Goal: Task Accomplishment & Management: Use online tool/utility

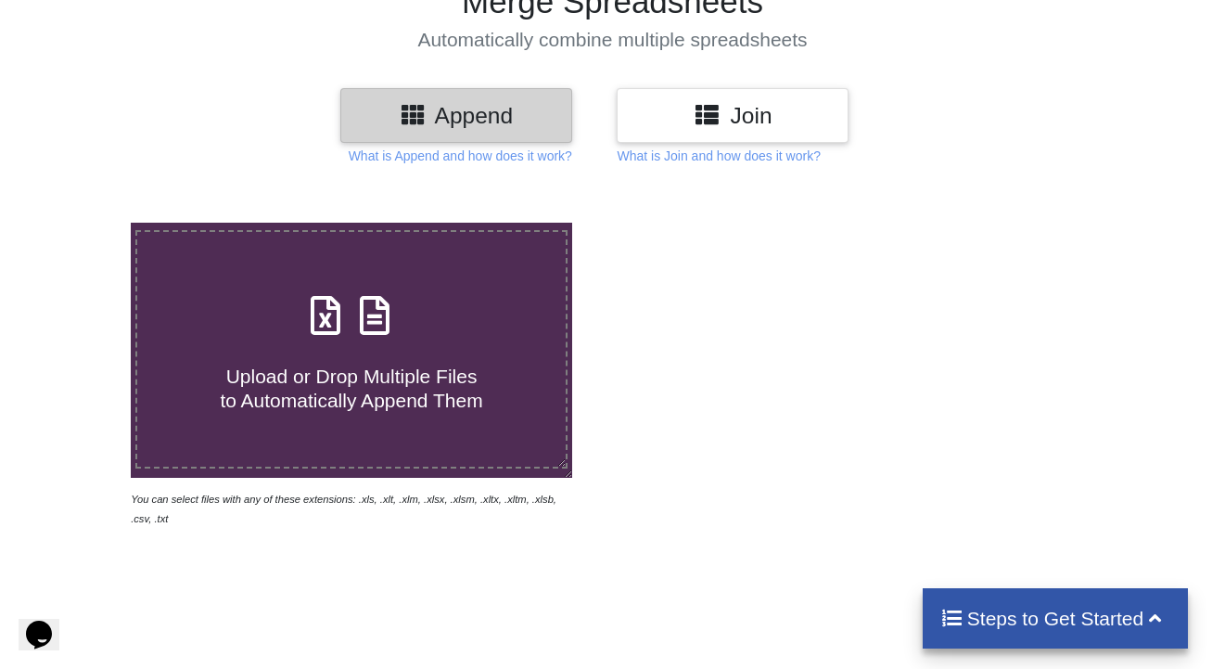
click at [337, 314] on icon at bounding box center [325, 306] width 46 height 39
click at [82, 223] on input "Upload or Drop Multiple Files to Automatically Append Them" at bounding box center [82, 223] width 0 height 0
type input "C:\fakepath\[TECHNICAL_ID]_server_utl_dtl.csv"
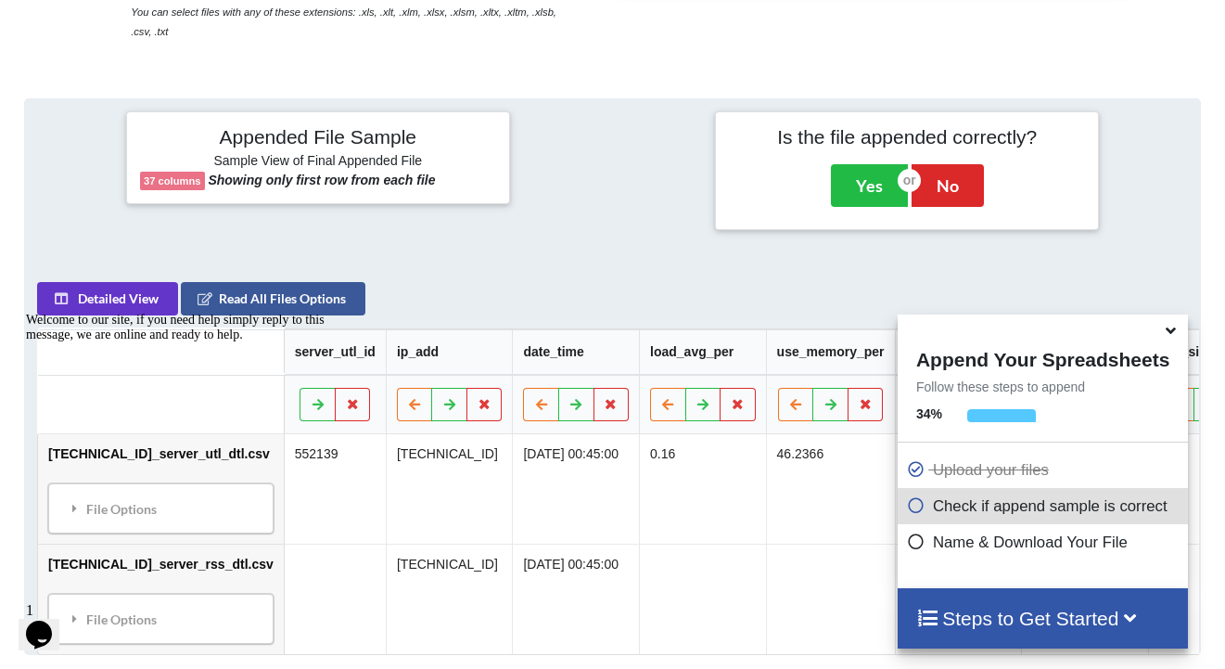
scroll to position [737, 0]
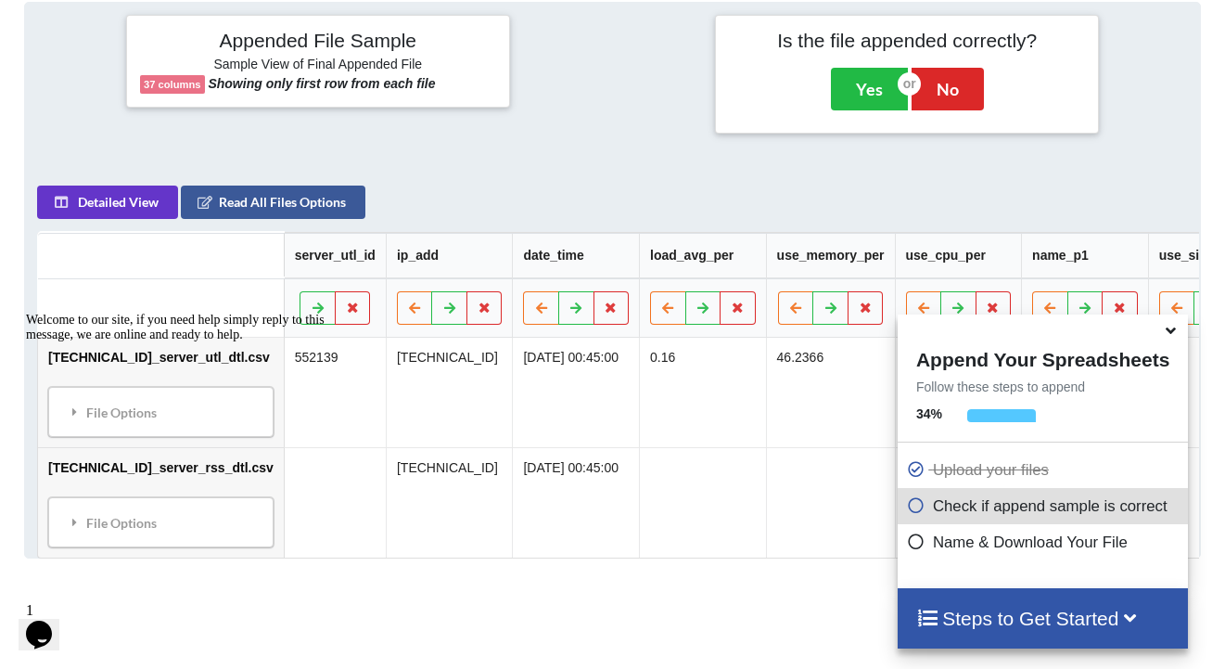
click at [1171, 332] on icon at bounding box center [1170, 327] width 19 height 17
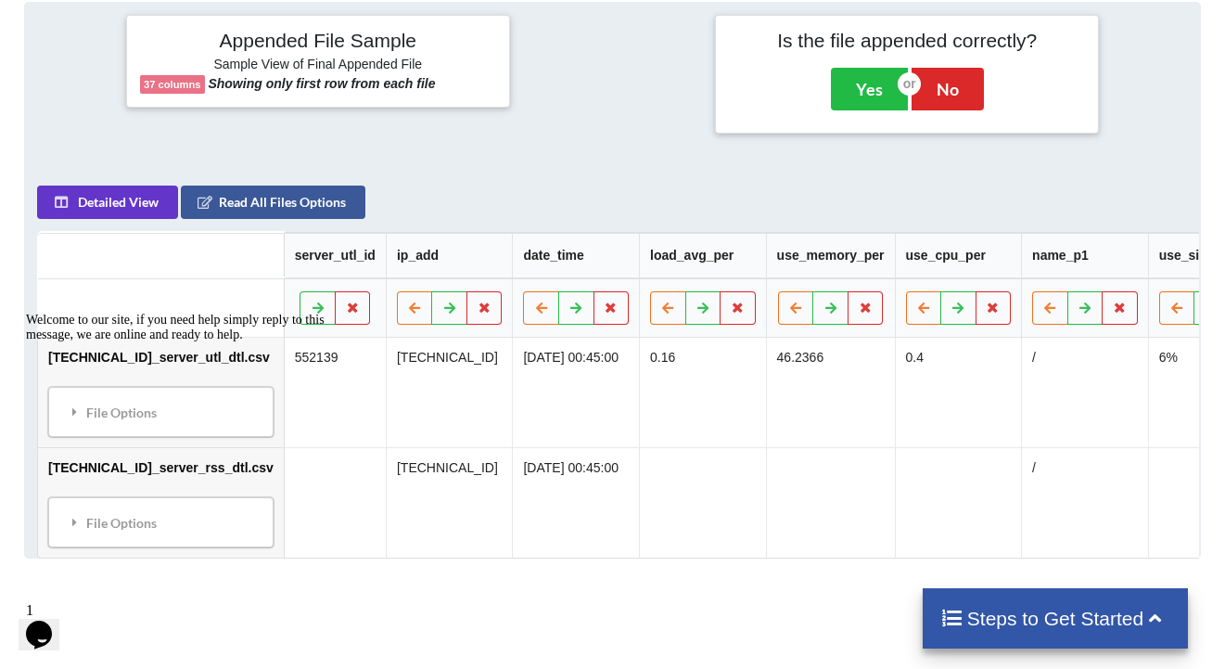
click at [895, 408] on td "0.4" at bounding box center [958, 391] width 127 height 109
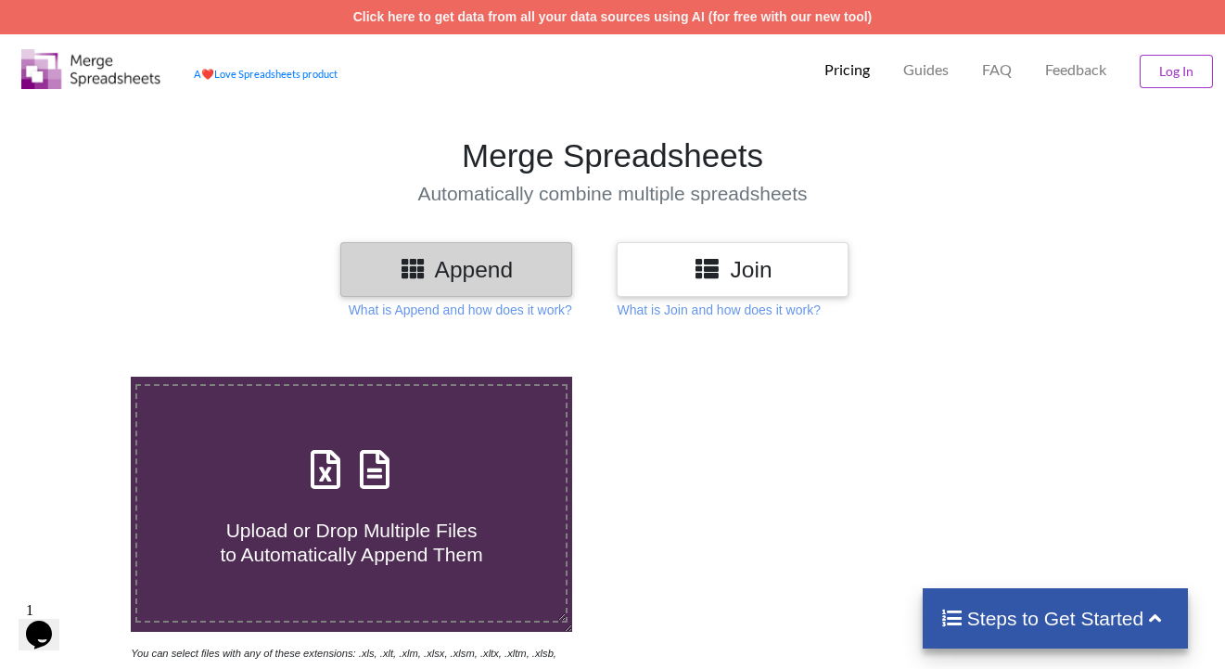
click at [440, 434] on label "Upload or Drop Multiple Files to Automatically Append Them" at bounding box center [351, 503] width 432 height 238
click at [82, 376] on input "Upload or Drop Multiple Files to Automatically Append Them" at bounding box center [82, 376] width 0 height 0
type input "C:\fakepath\172.20.61.57_server_utl_dtl.csv"
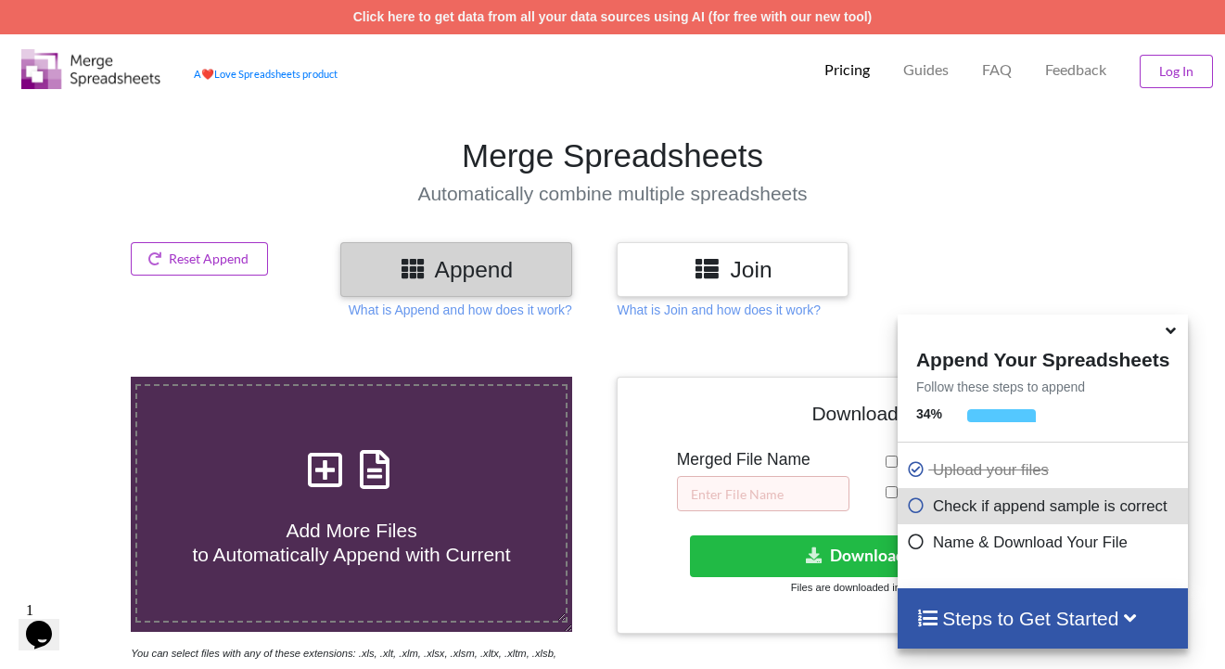
scroll to position [737, 0]
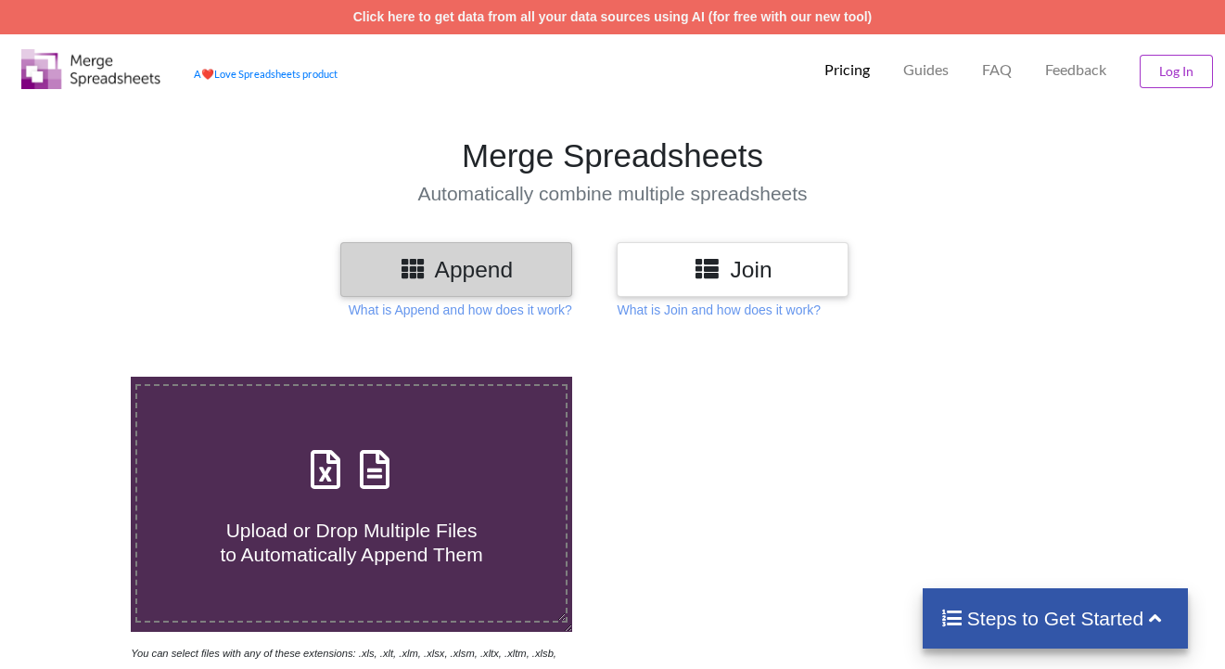
click at [327, 556] on span "Upload or Drop Multiple Files to Automatically Append Them" at bounding box center [351, 541] width 262 height 45
click at [82, 376] on input "Upload or Drop Multiple Files to Automatically Append Them" at bounding box center [82, 376] width 0 height 0
type input "C:\fakepath\[TECHNICAL_ID]_server_rss_dtl.csv"
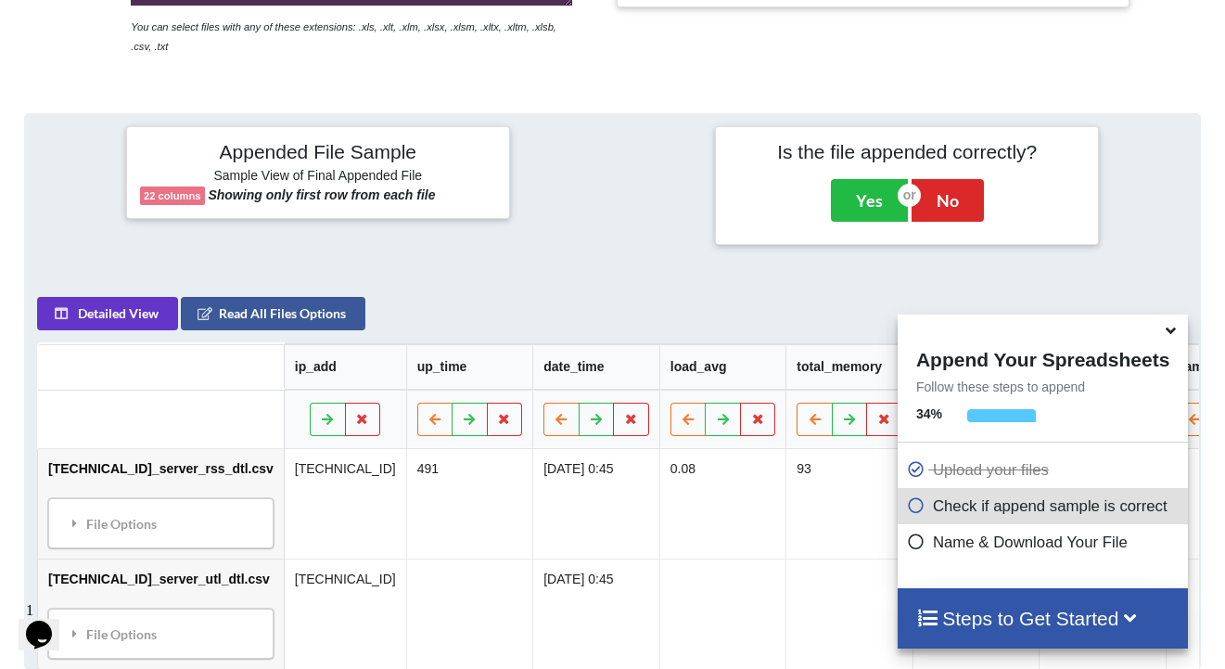
scroll to position [737, 0]
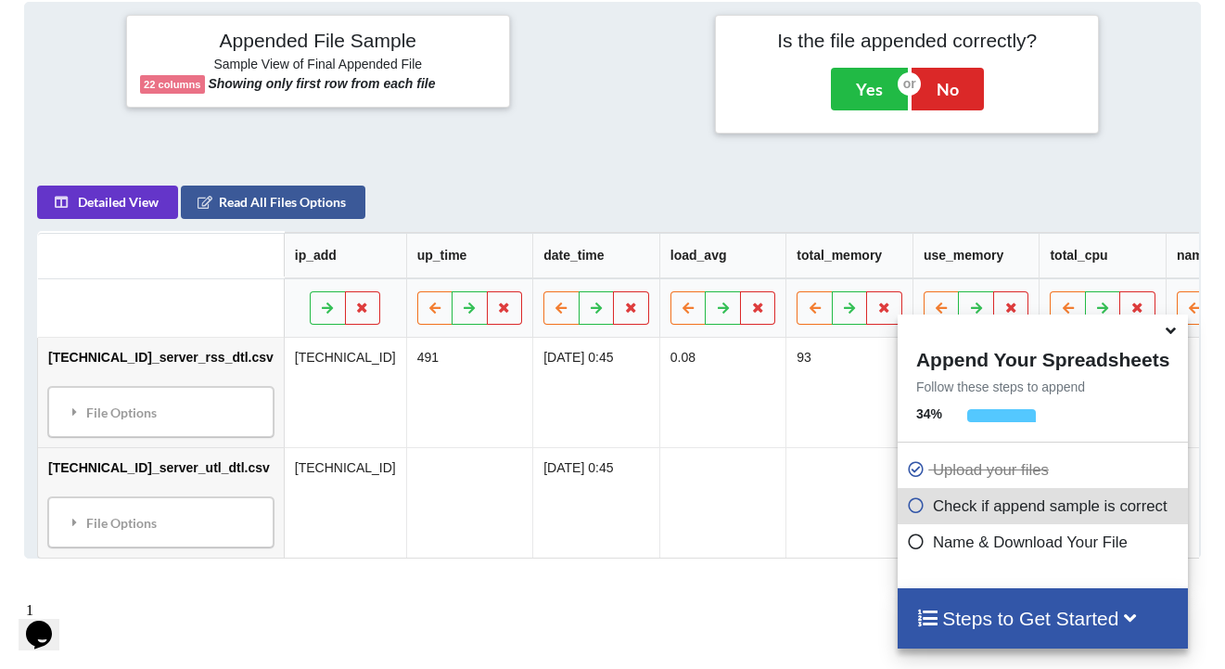
click at [1171, 334] on icon at bounding box center [1170, 327] width 19 height 17
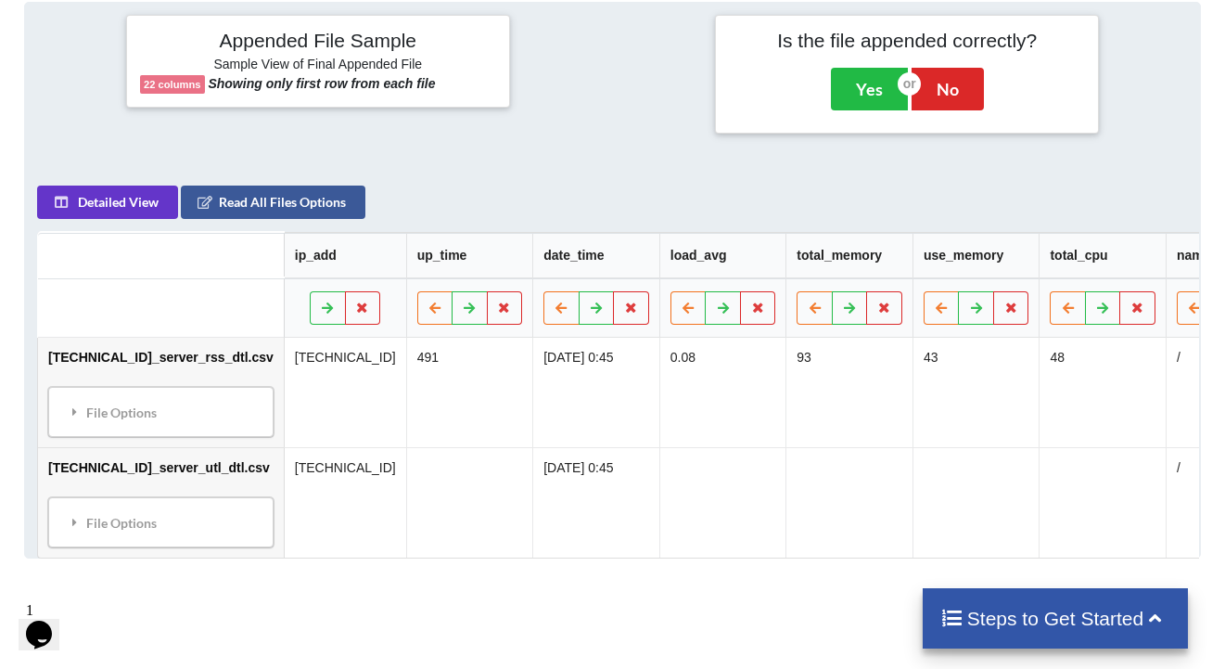
click at [1041, 515] on td at bounding box center [1101, 501] width 127 height 110
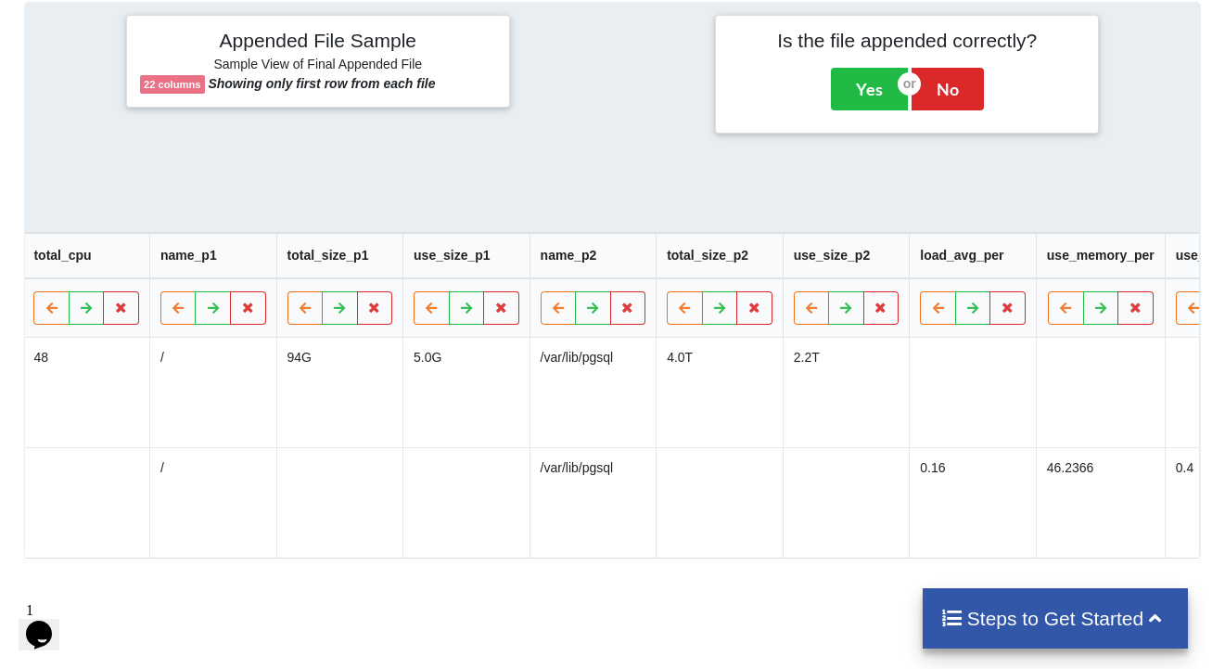
scroll to position [0, 1032]
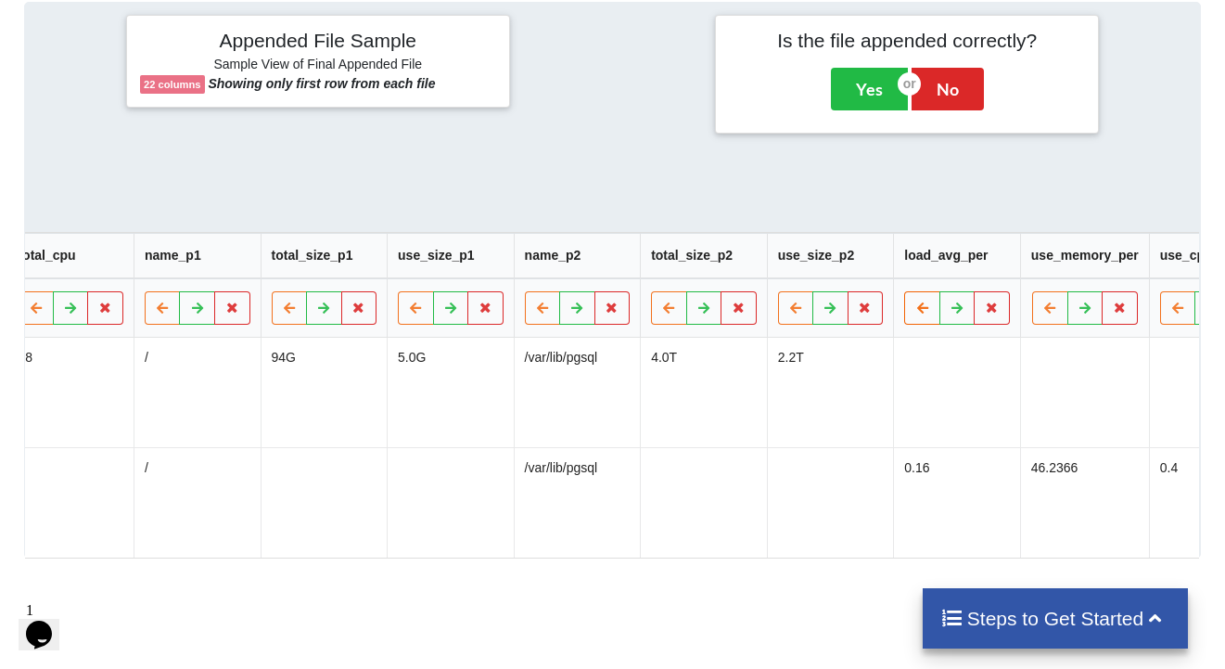
click at [914, 312] on icon at bounding box center [922, 305] width 16 height 11
click at [788, 312] on icon at bounding box center [796, 305] width 16 height 11
click at [651, 311] on button at bounding box center [669, 306] width 36 height 33
click at [535, 310] on icon at bounding box center [543, 305] width 16 height 11
click at [408, 312] on icon at bounding box center [416, 305] width 16 height 11
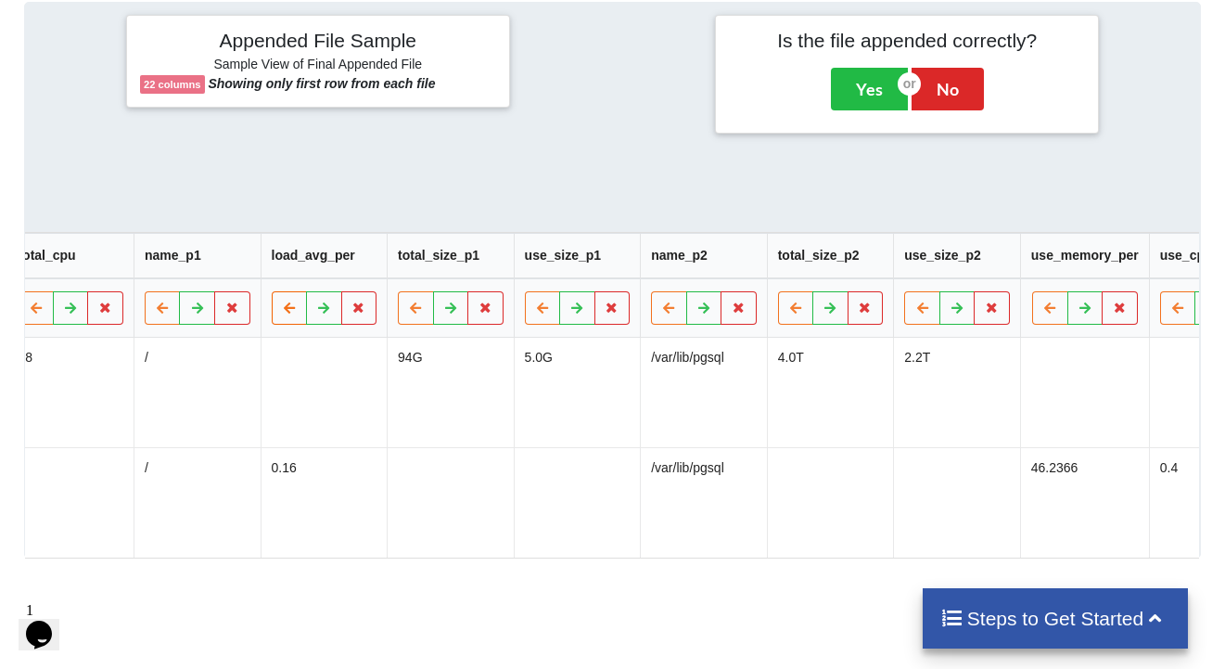
click at [282, 312] on icon at bounding box center [290, 305] width 16 height 11
click at [155, 312] on icon at bounding box center [163, 305] width 16 height 11
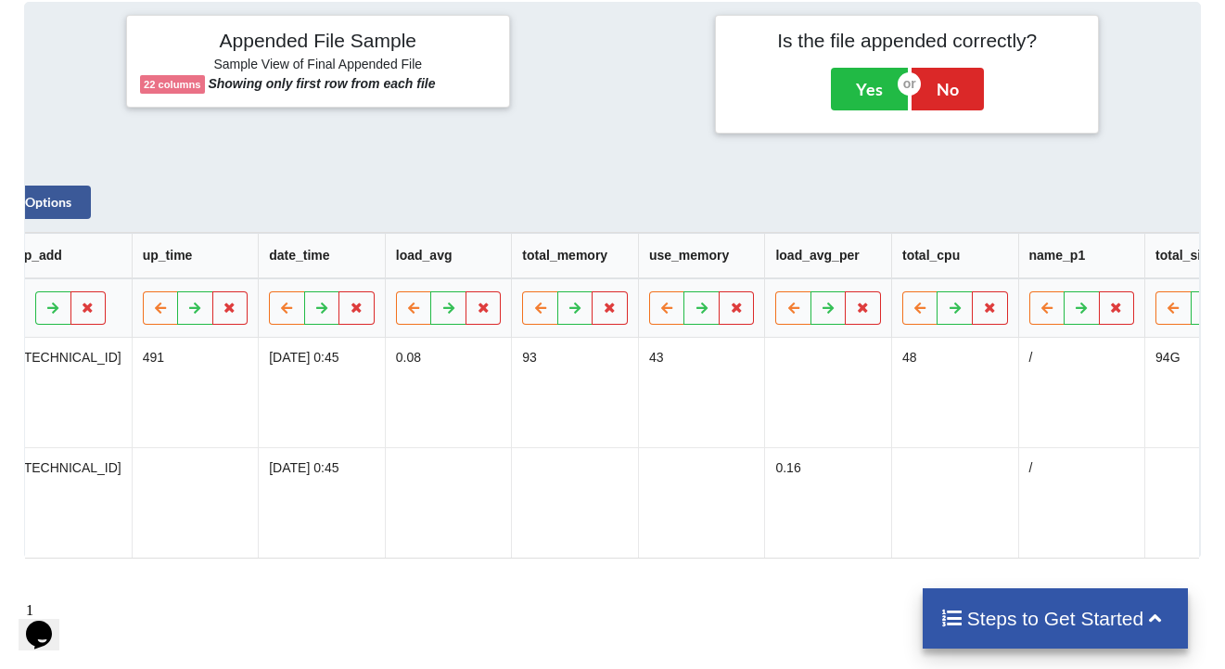
scroll to position [0, 272]
click at [788, 311] on icon at bounding box center [796, 305] width 16 height 11
click at [662, 309] on icon at bounding box center [670, 305] width 16 height 11
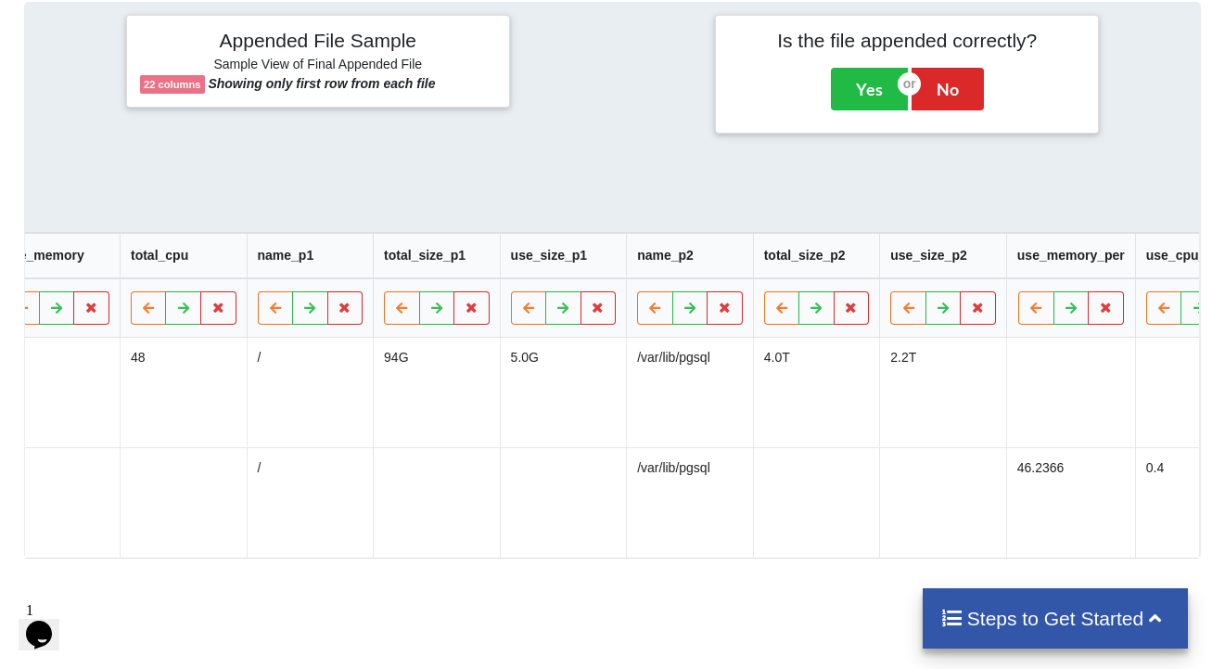
scroll to position [0, 1126]
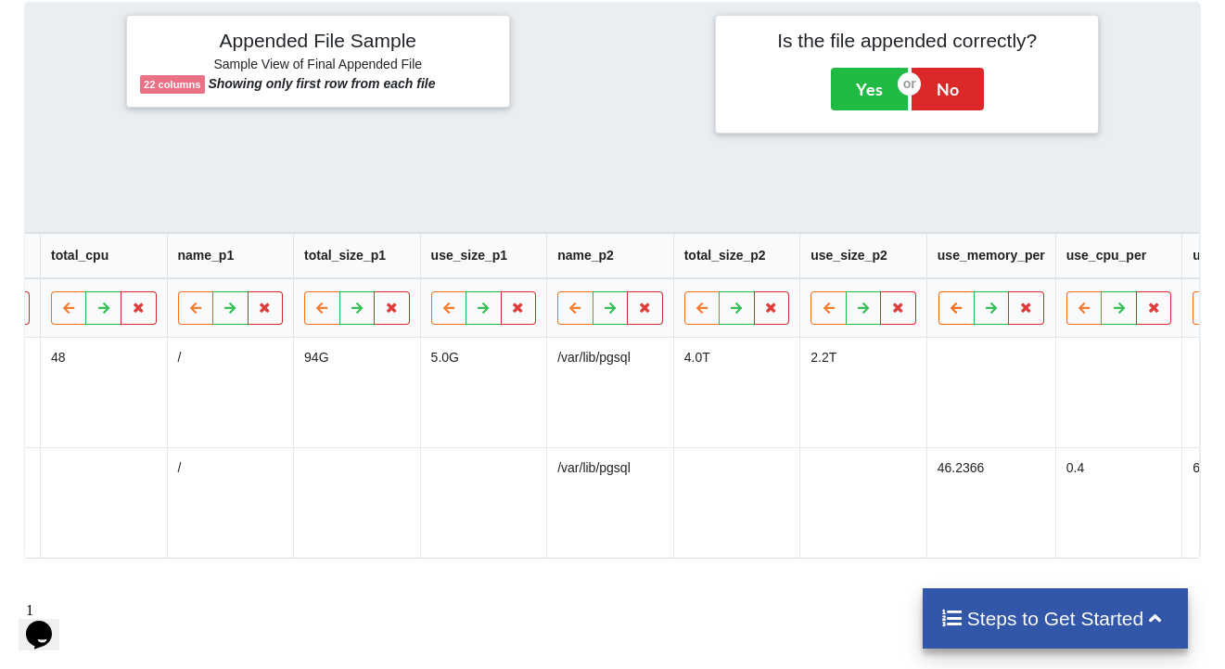
click at [949, 312] on icon at bounding box center [957, 305] width 16 height 11
click at [822, 311] on icon at bounding box center [830, 305] width 16 height 11
click at [695, 312] on icon at bounding box center [703, 305] width 16 height 11
click at [568, 312] on icon at bounding box center [576, 305] width 16 height 11
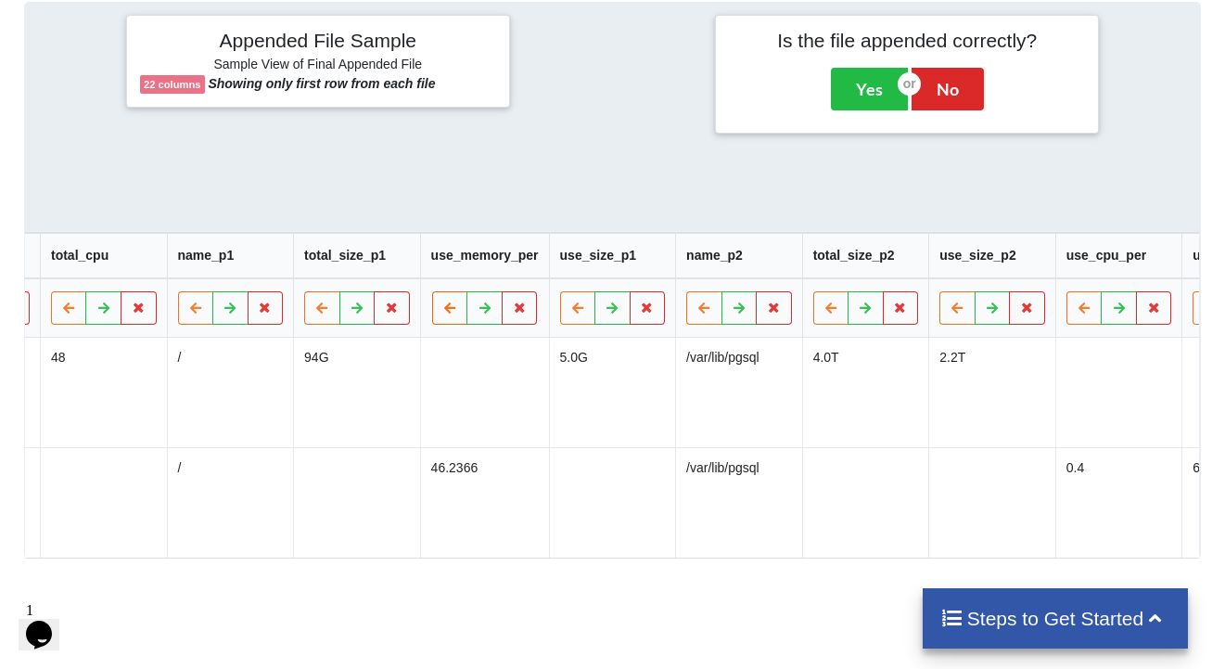
click at [442, 312] on icon at bounding box center [450, 305] width 16 height 11
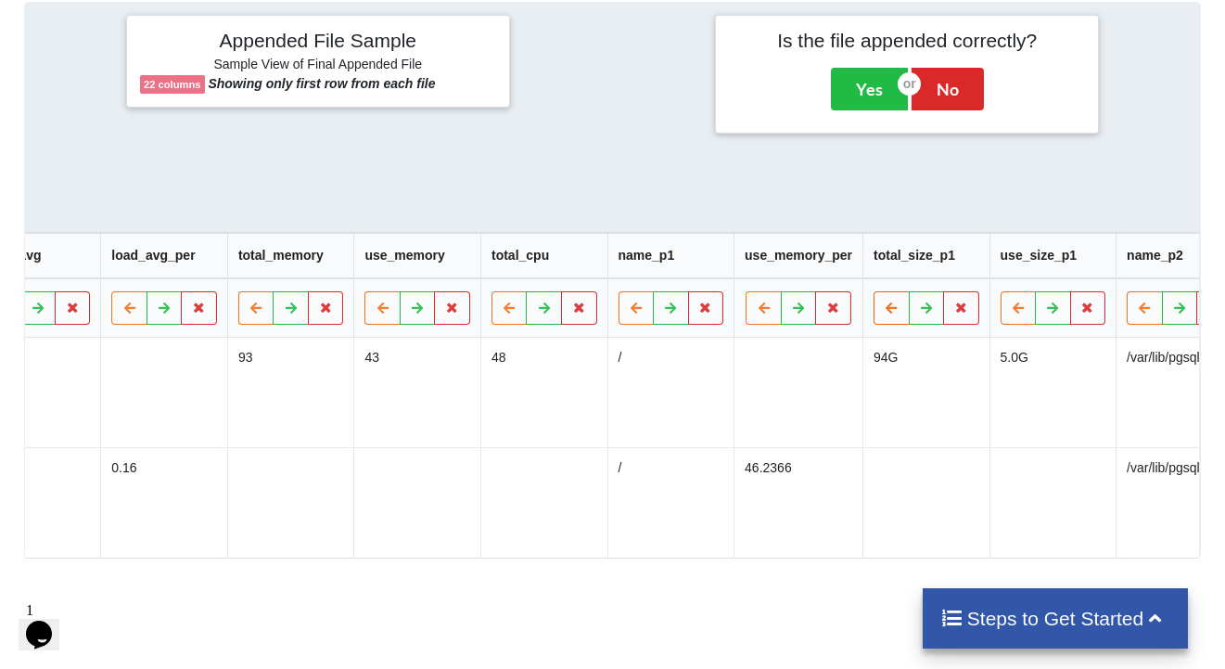
scroll to position [0, 678]
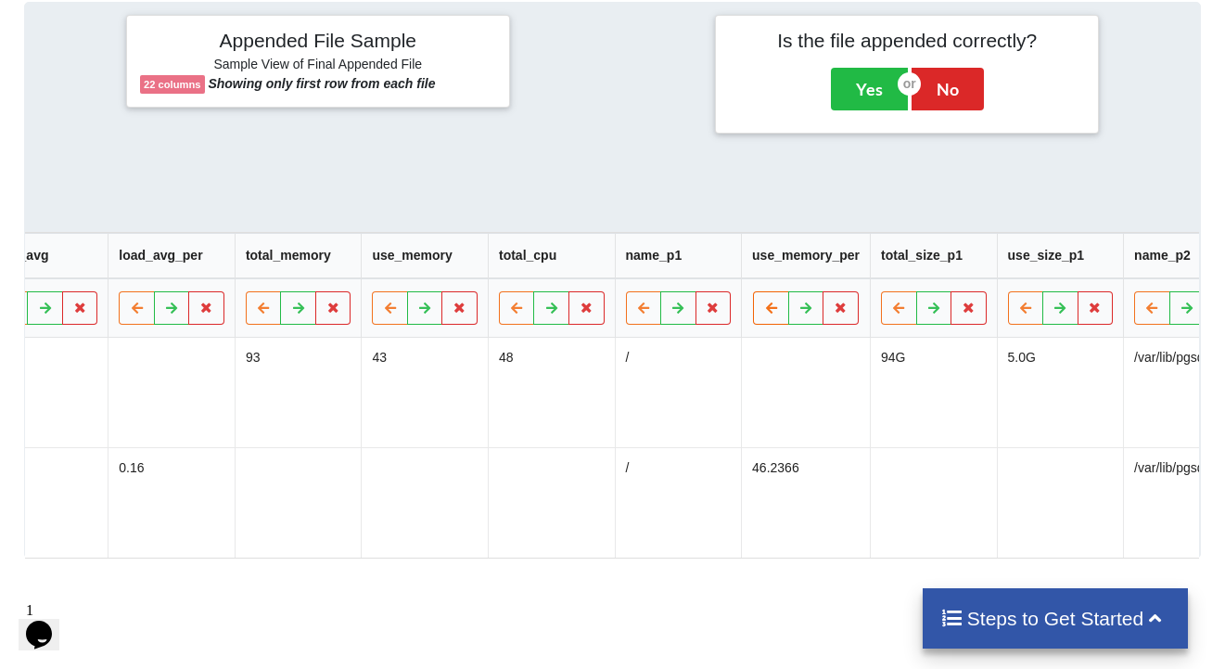
click at [763, 312] on icon at bounding box center [771, 305] width 16 height 11
click at [765, 312] on icon at bounding box center [773, 305] width 16 height 11
click at [763, 312] on icon at bounding box center [771, 305] width 16 height 11
click at [627, 308] on button at bounding box center [645, 306] width 36 height 33
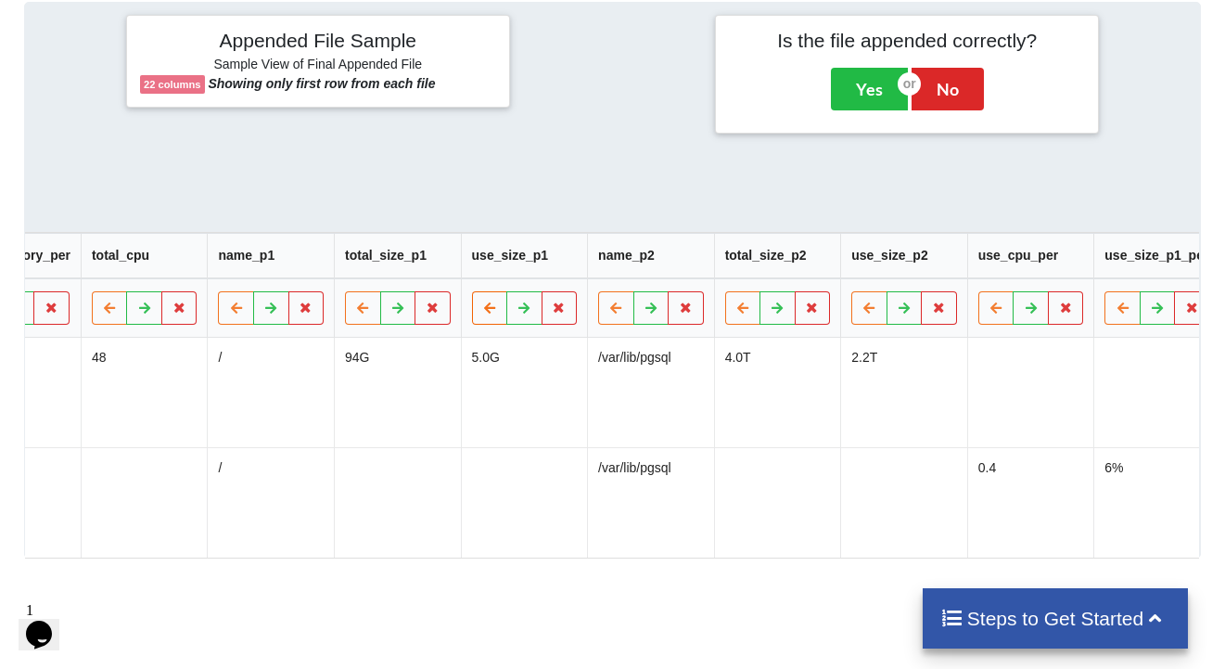
scroll to position [0, 1217]
click at [985, 311] on icon at bounding box center [993, 305] width 16 height 11
click at [847, 307] on button at bounding box center [865, 306] width 36 height 33
click at [732, 312] on icon at bounding box center [740, 305] width 16 height 11
click at [605, 309] on icon at bounding box center [613, 305] width 16 height 11
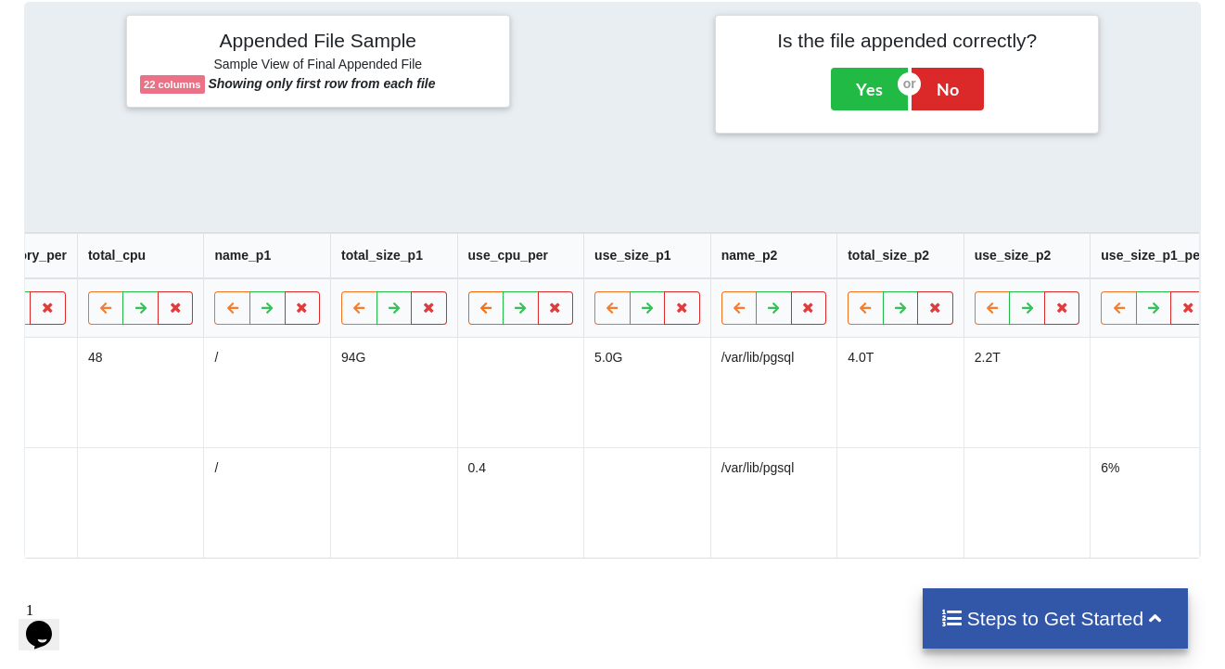
click at [478, 310] on icon at bounding box center [486, 305] width 16 height 11
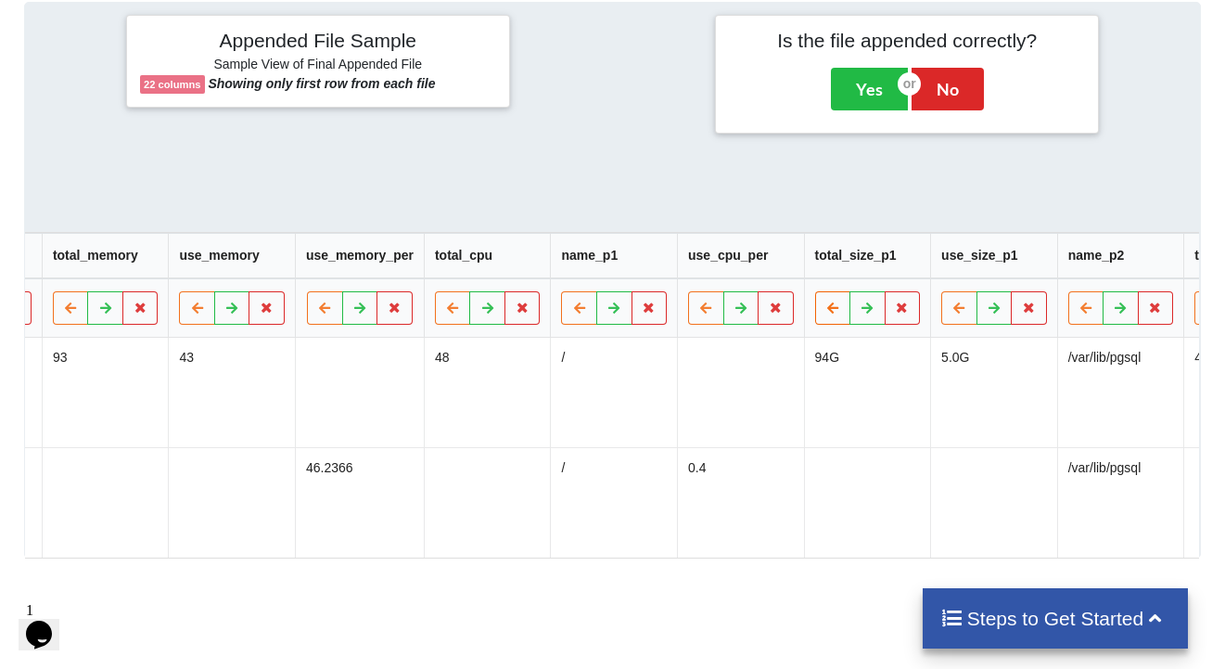
scroll to position [0, 849]
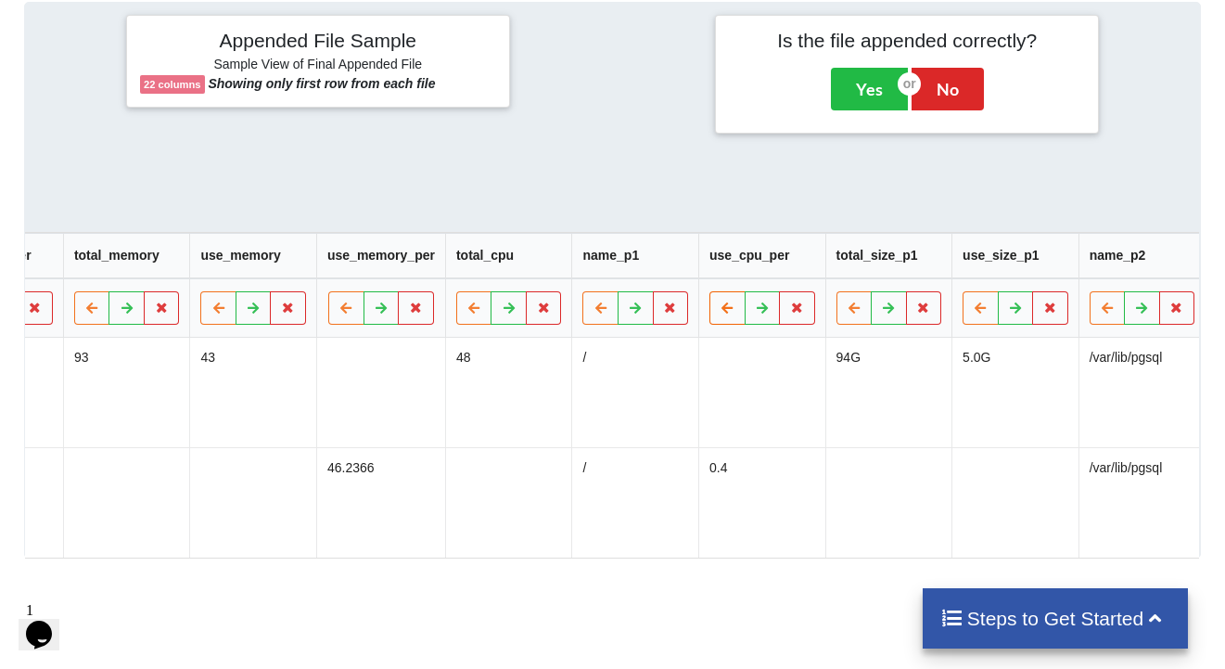
click at [720, 310] on icon at bounding box center [728, 305] width 16 height 11
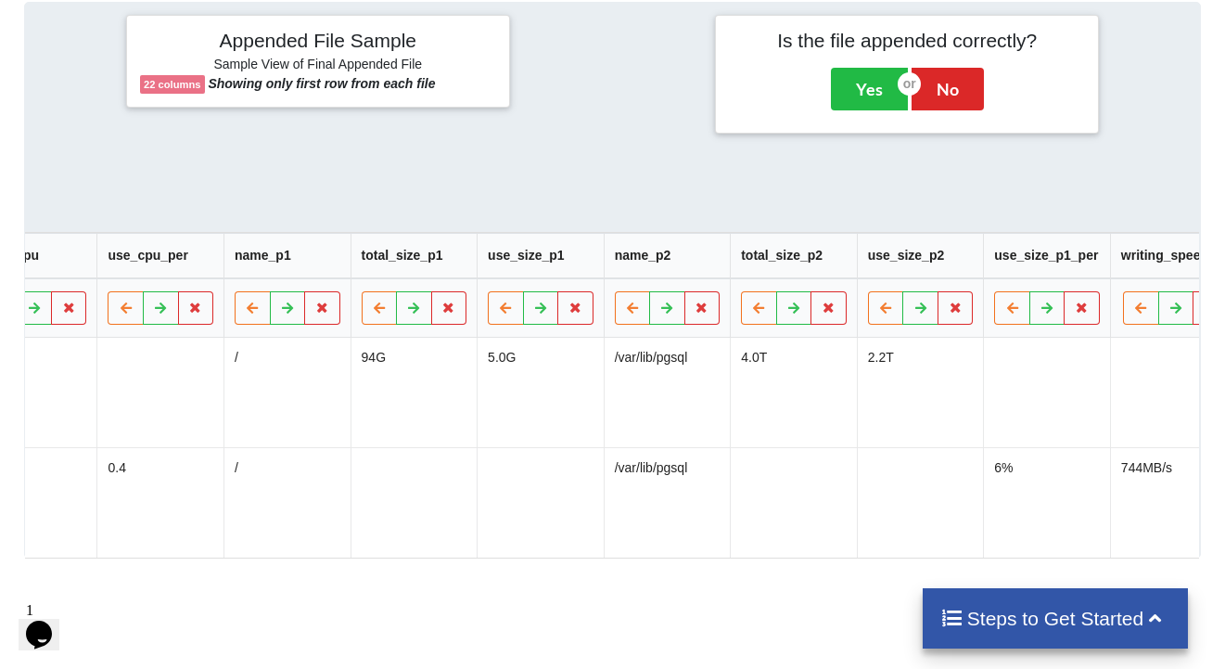
scroll to position [0, 1356]
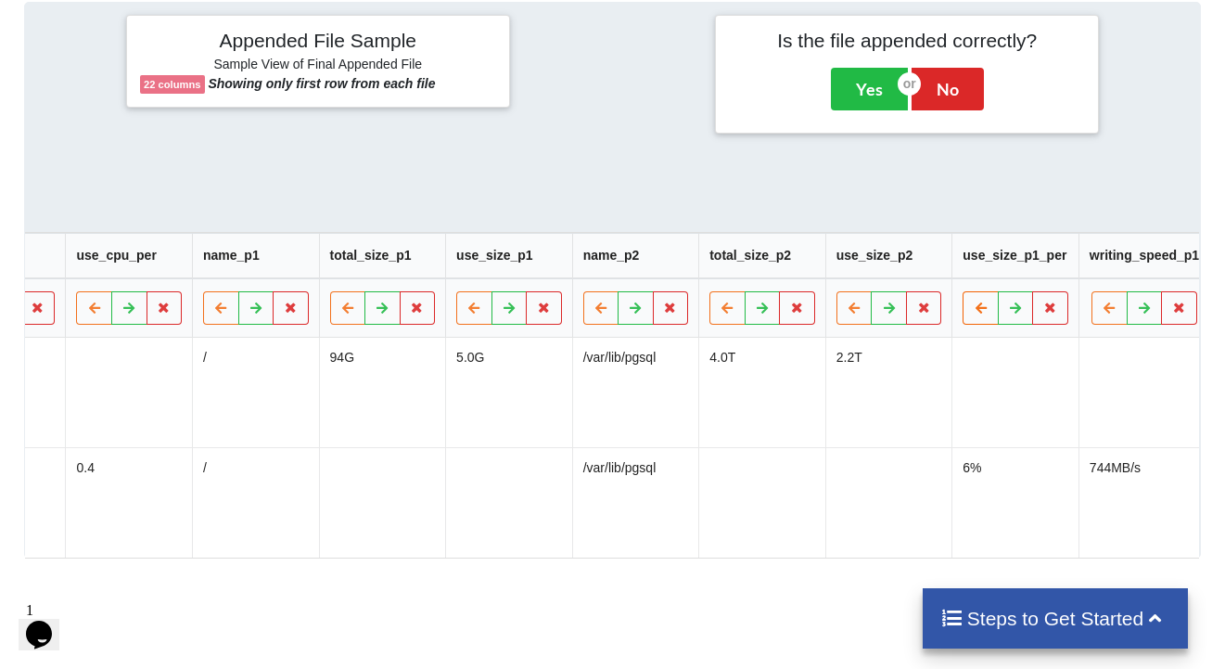
click at [973, 312] on icon at bounding box center [981, 305] width 16 height 11
click at [847, 311] on icon at bounding box center [855, 305] width 16 height 11
click at [720, 312] on icon at bounding box center [728, 305] width 16 height 11
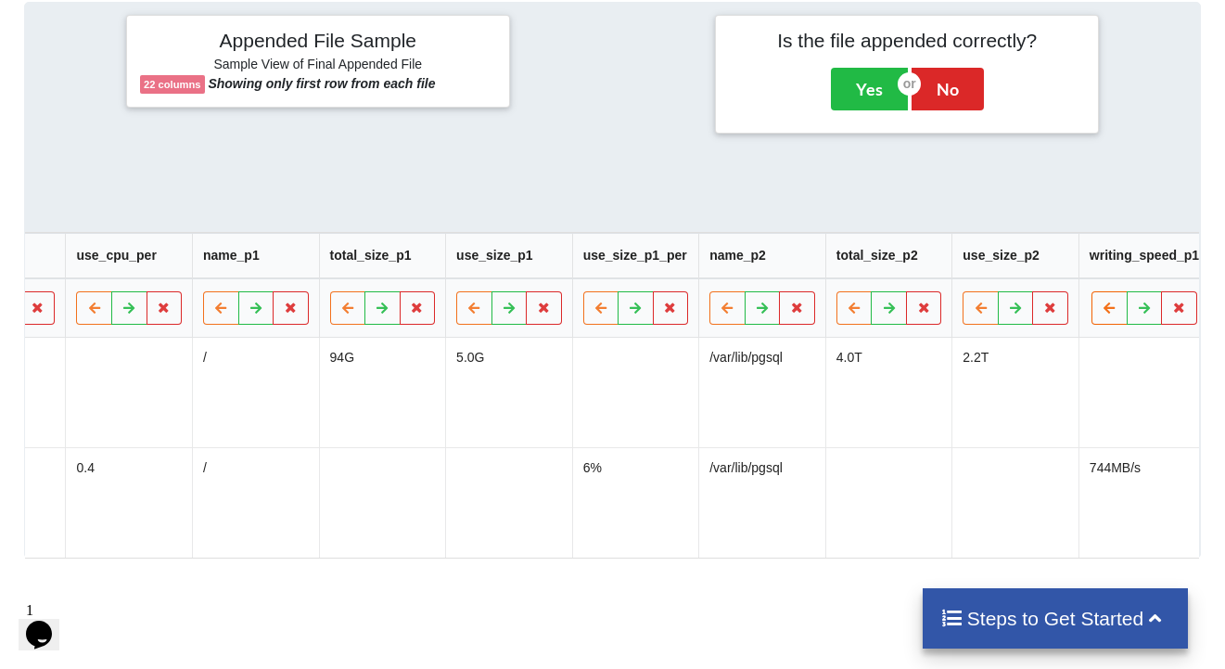
click at [1091, 308] on button at bounding box center [1109, 306] width 36 height 33
click at [975, 310] on icon at bounding box center [983, 305] width 16 height 11
click at [848, 309] on icon at bounding box center [856, 305] width 16 height 11
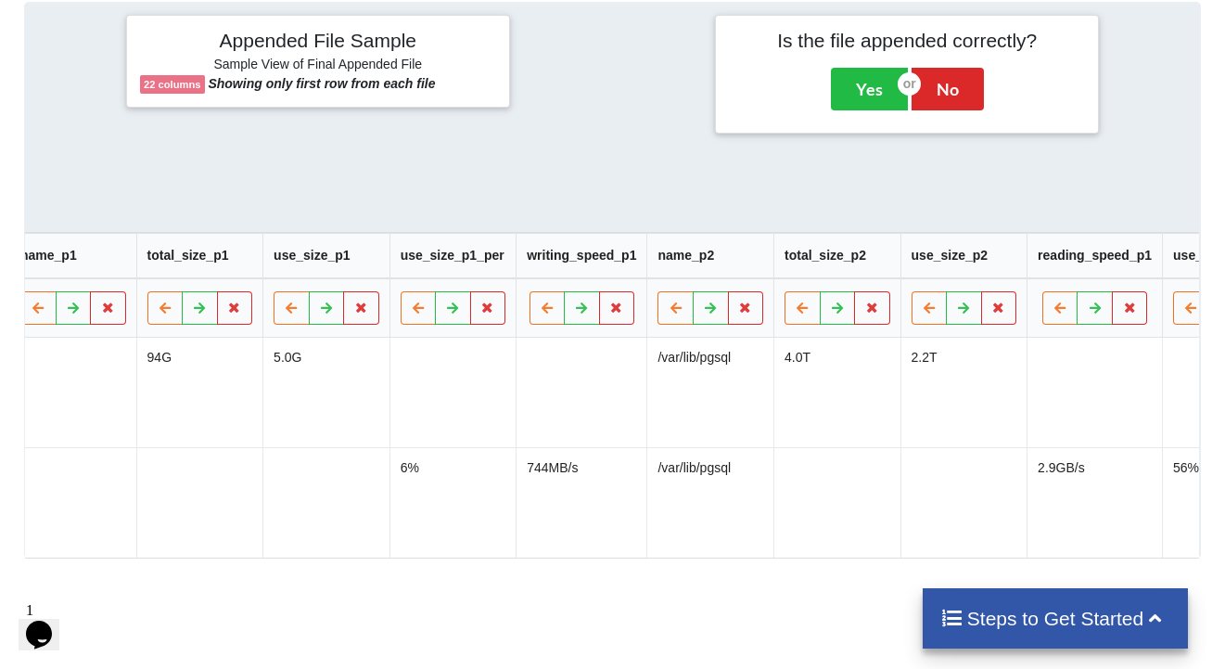
scroll to position [0, 1543]
click at [1048, 309] on icon at bounding box center [1056, 305] width 16 height 11
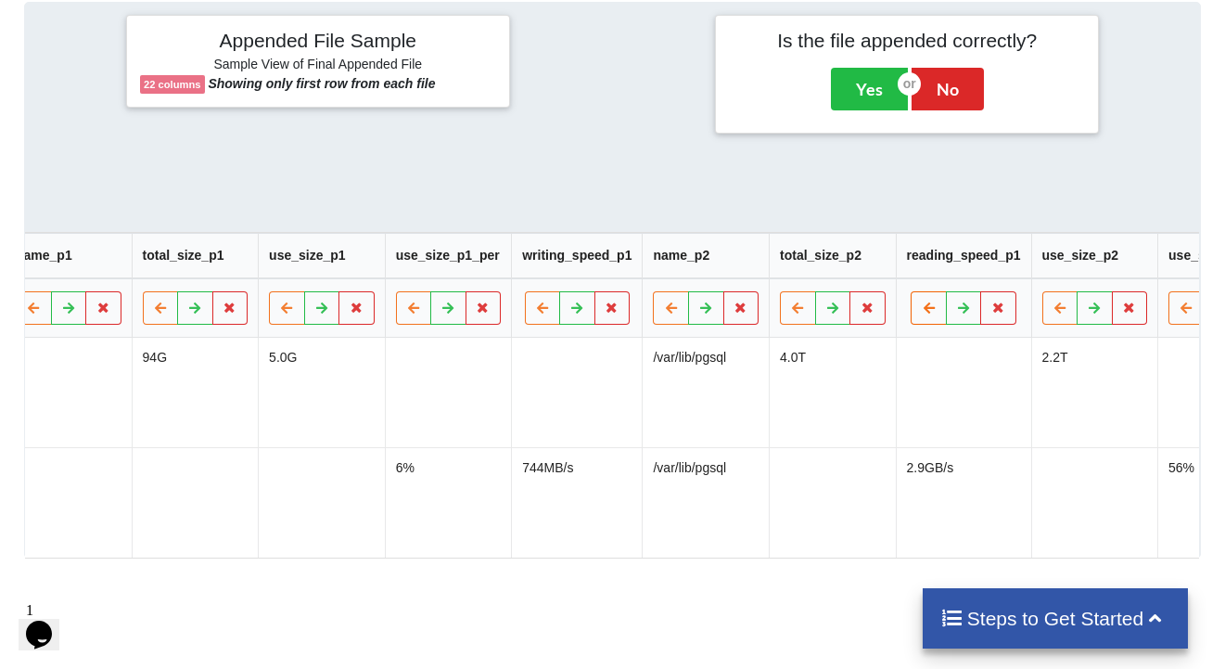
click at [921, 312] on icon at bounding box center [929, 305] width 16 height 11
click at [795, 312] on icon at bounding box center [803, 305] width 16 height 11
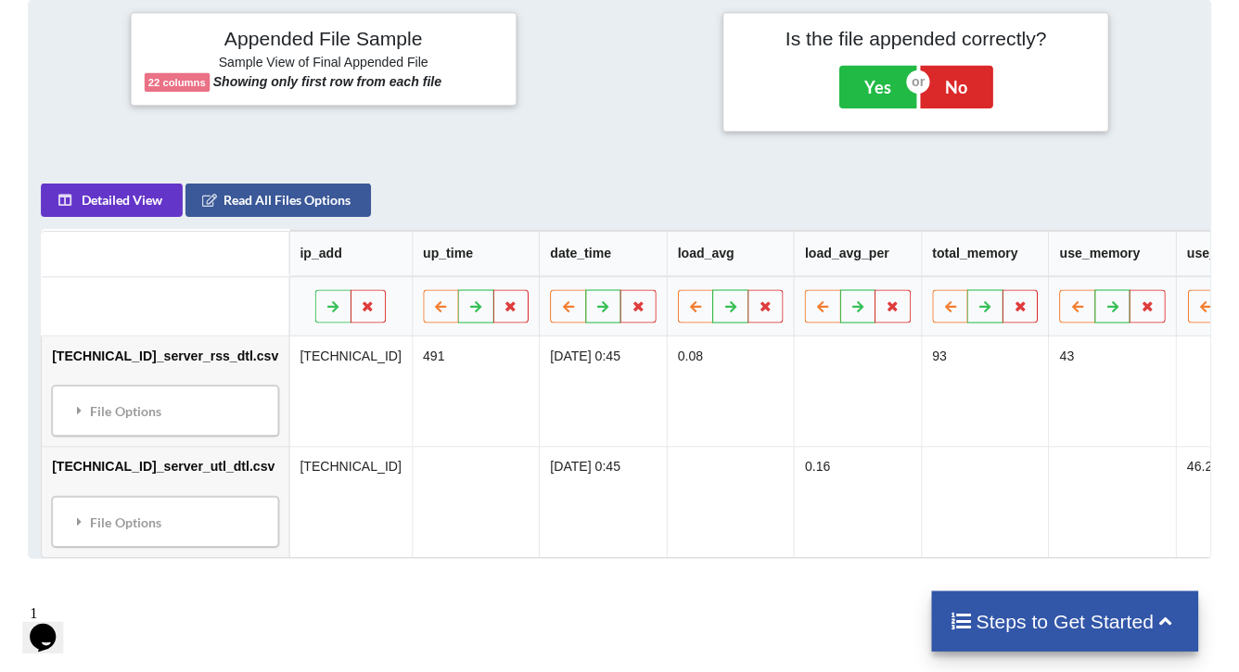
scroll to position [743, 0]
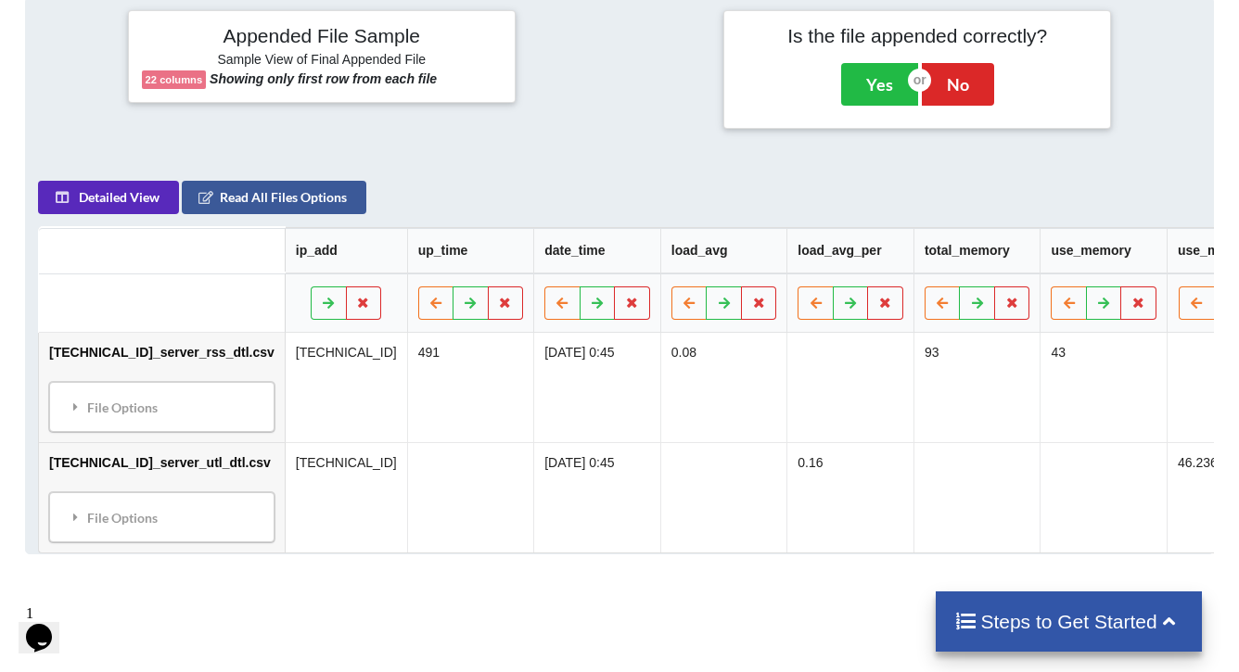
click at [113, 210] on button "Detailed View" at bounding box center [108, 197] width 141 height 33
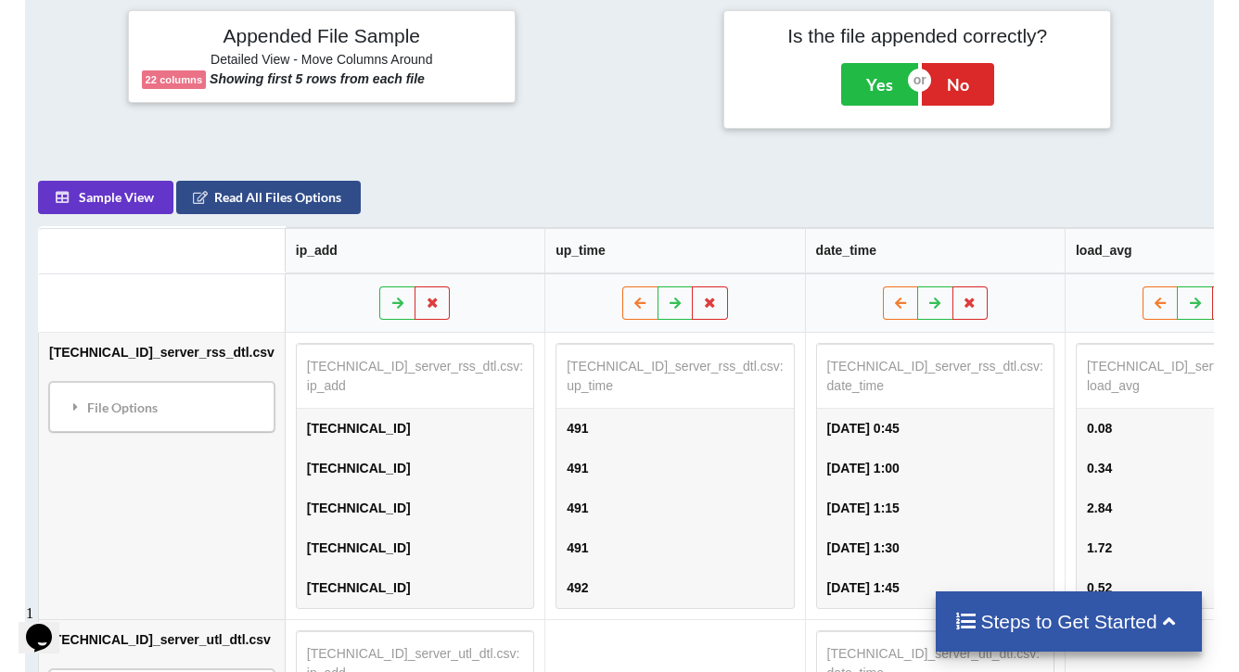
click at [245, 203] on button "Read All Files Options" at bounding box center [268, 197] width 185 height 33
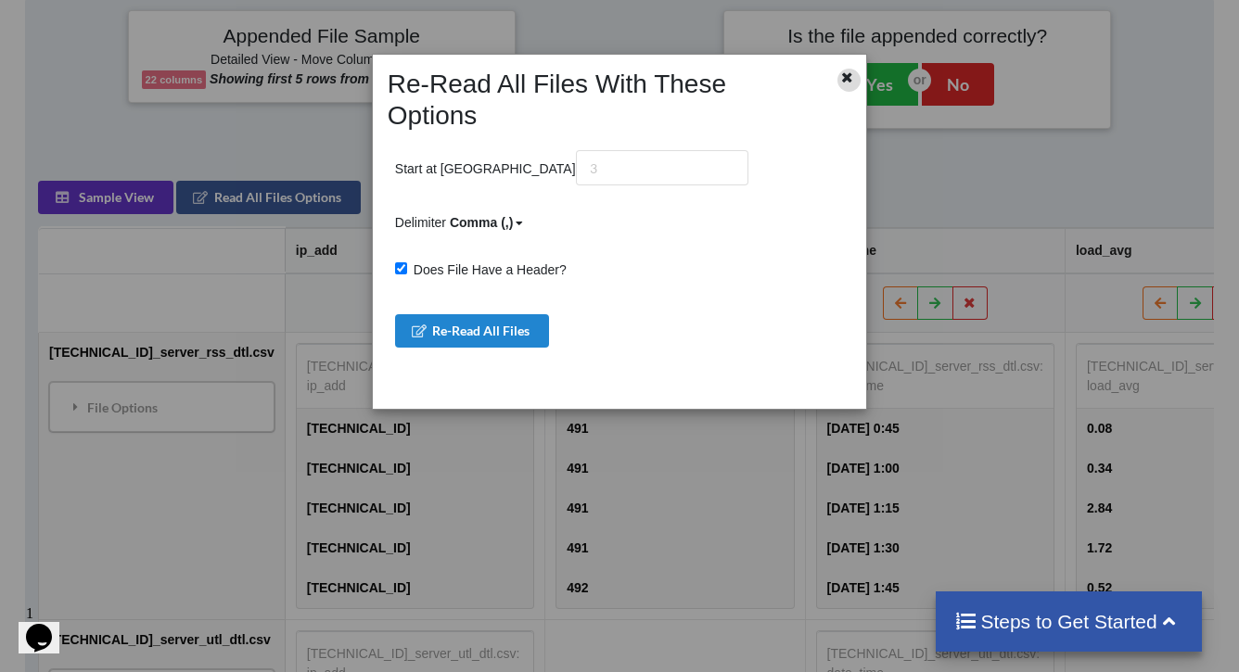
click at [850, 76] on icon at bounding box center [848, 75] width 16 height 13
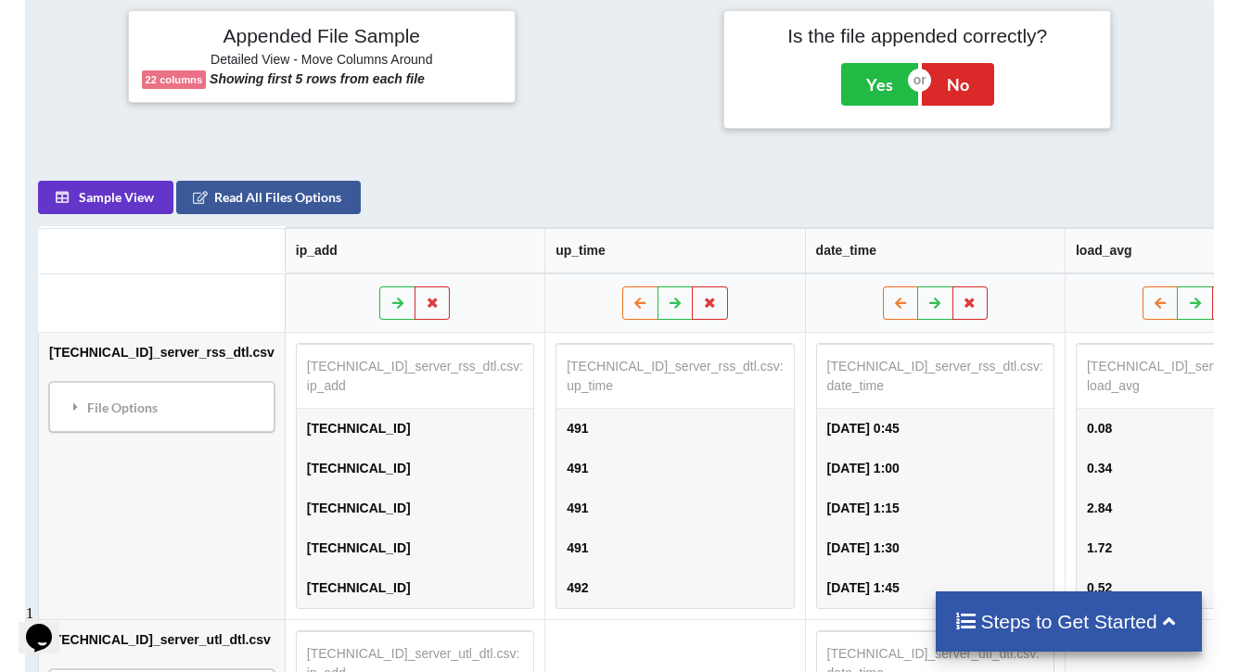
click at [1082, 460] on td "0.34" at bounding box center [1195, 469] width 236 height 40
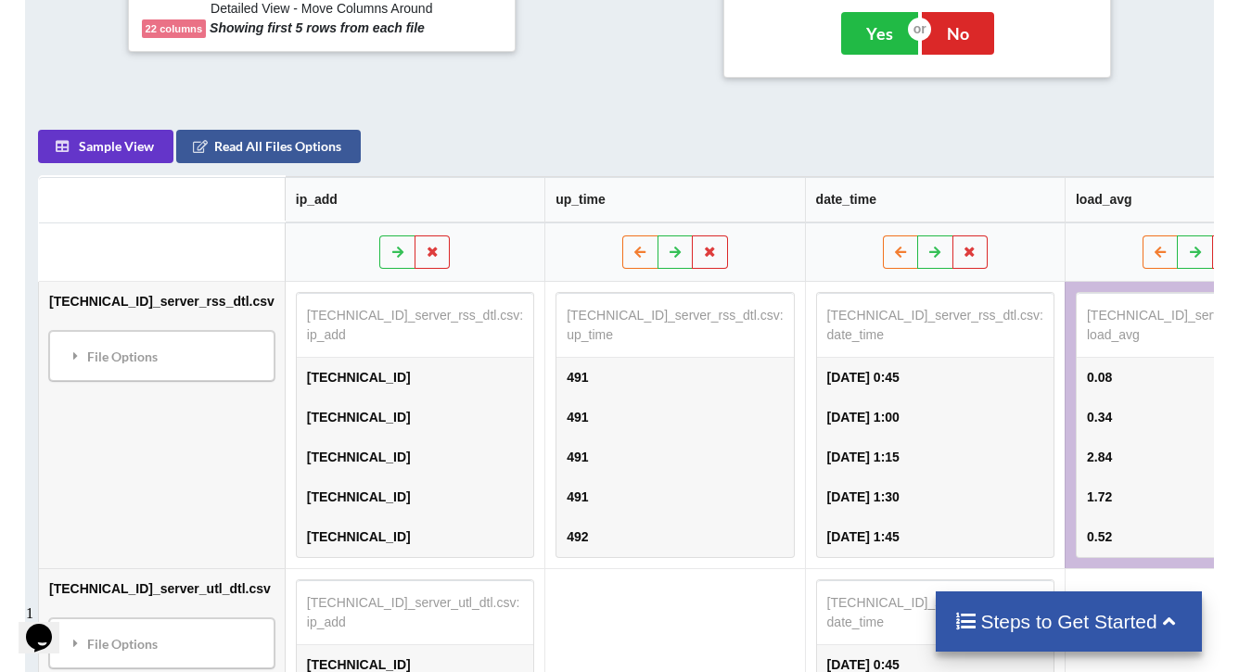
scroll to position [0, 0]
click at [120, 150] on button "Sample View" at bounding box center [105, 146] width 135 height 33
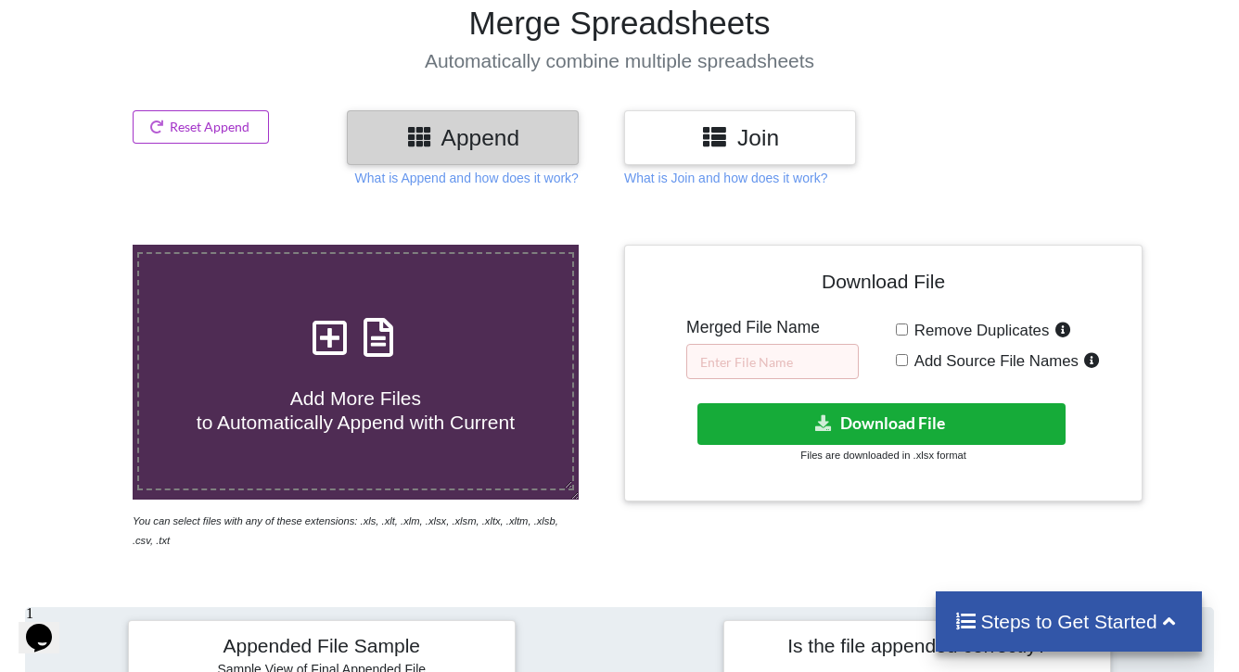
scroll to position [130, 0]
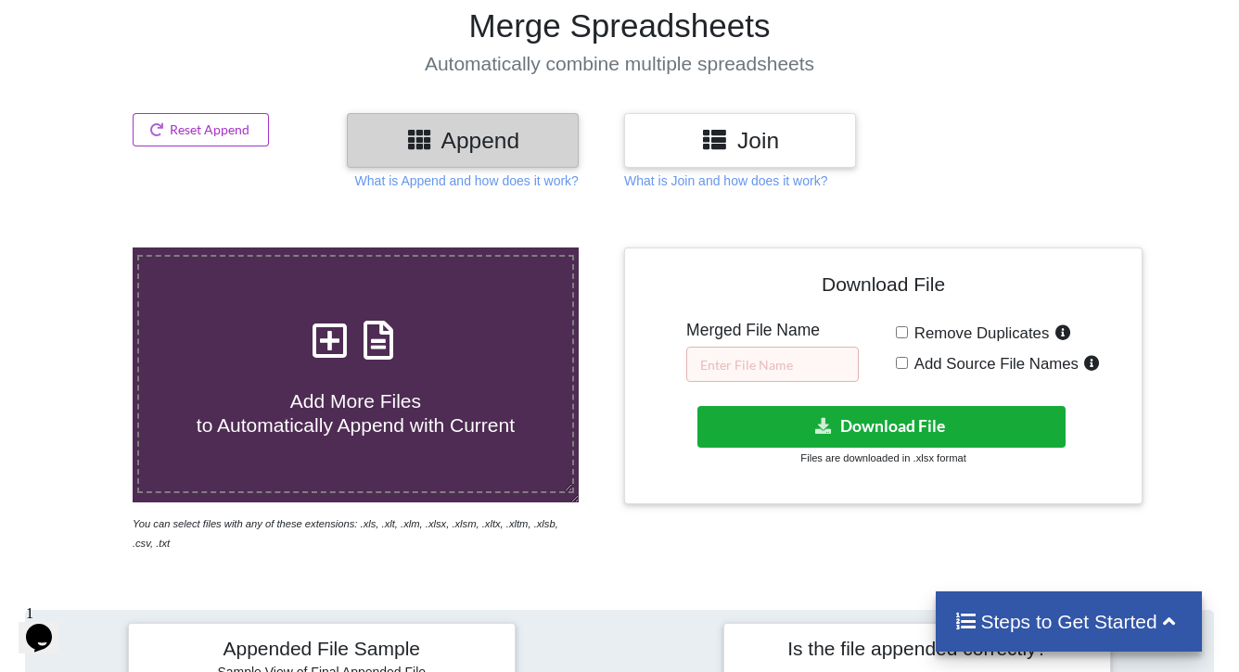
click at [885, 420] on button "Download File" at bounding box center [881, 427] width 368 height 42
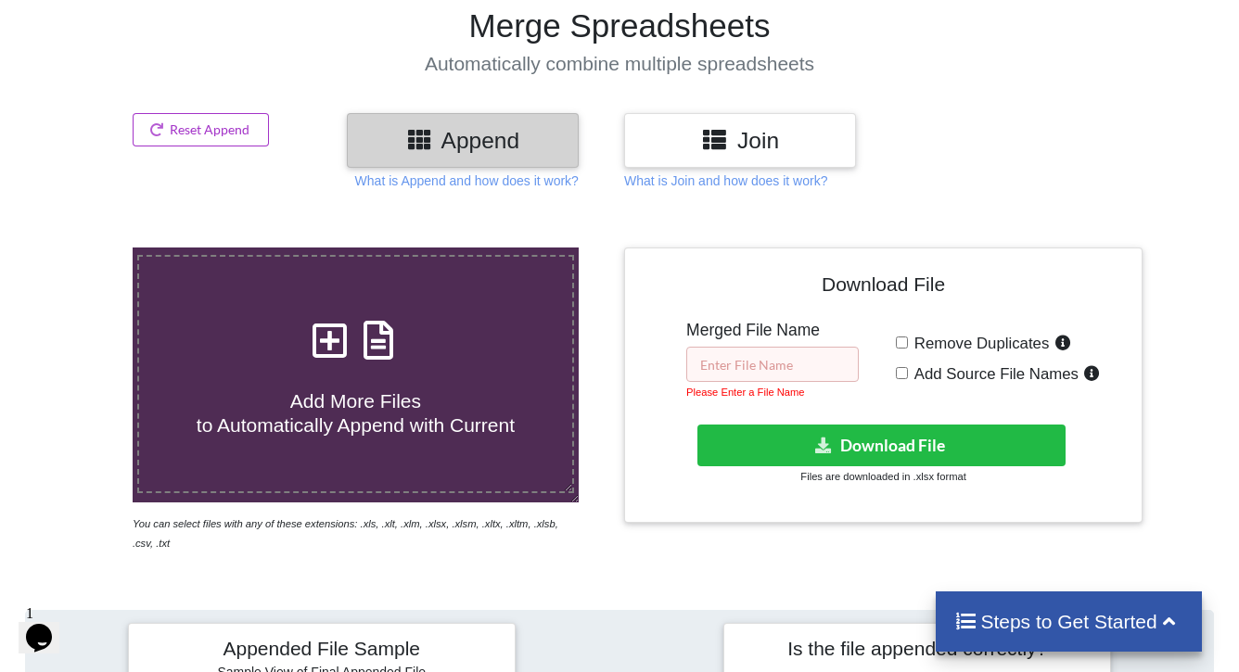
click at [758, 362] on input "text" at bounding box center [772, 364] width 172 height 35
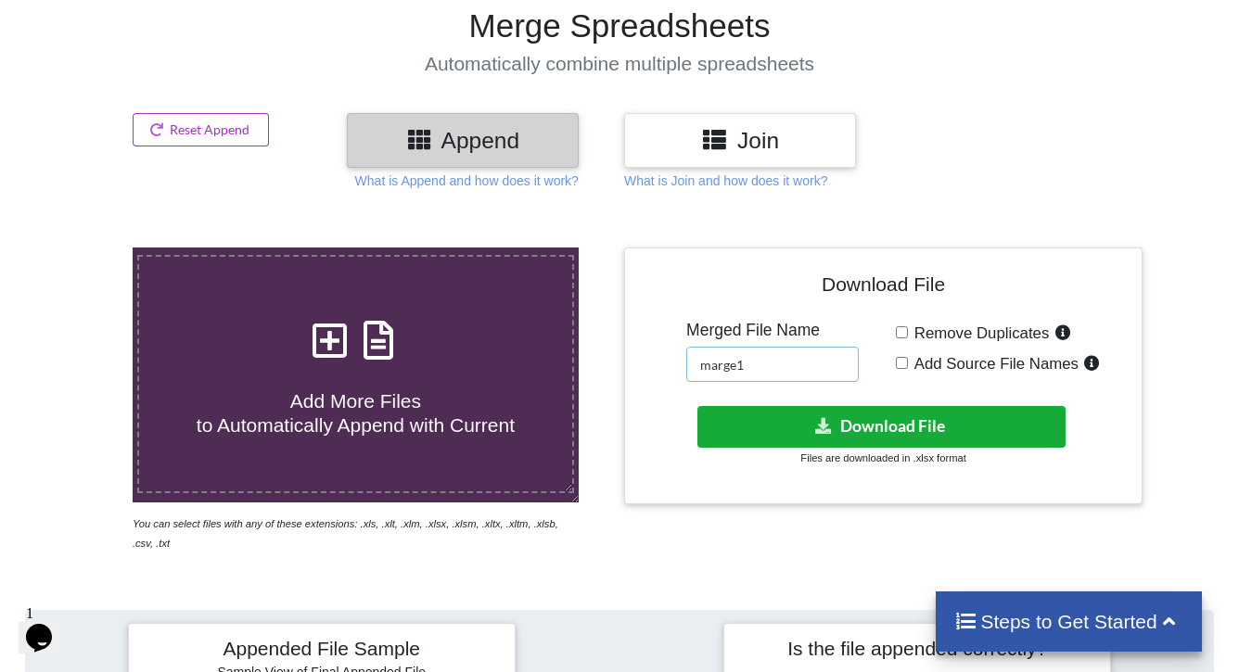
type input "marge1"
click at [864, 436] on button "Download File" at bounding box center [881, 427] width 368 height 42
